Goal: Purchase product/service

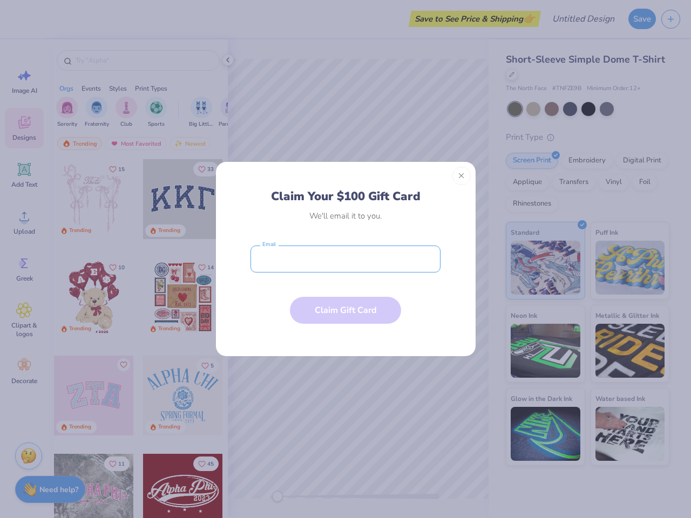
click at [345, 259] on input "email" at bounding box center [345, 258] width 190 height 27
click at [461, 176] on button "Close" at bounding box center [461, 176] width 18 height 18
